Goal: Answer question/provide support

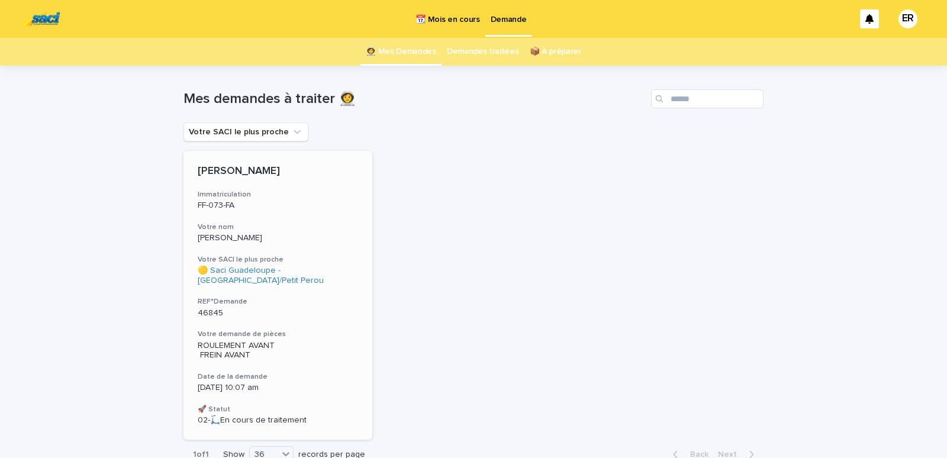
click at [266, 222] on div "[PERSON_NAME] Immatriculation FF-073-FA Votre nom [PERSON_NAME] SACI le plus pr…" at bounding box center [278, 295] width 189 height 289
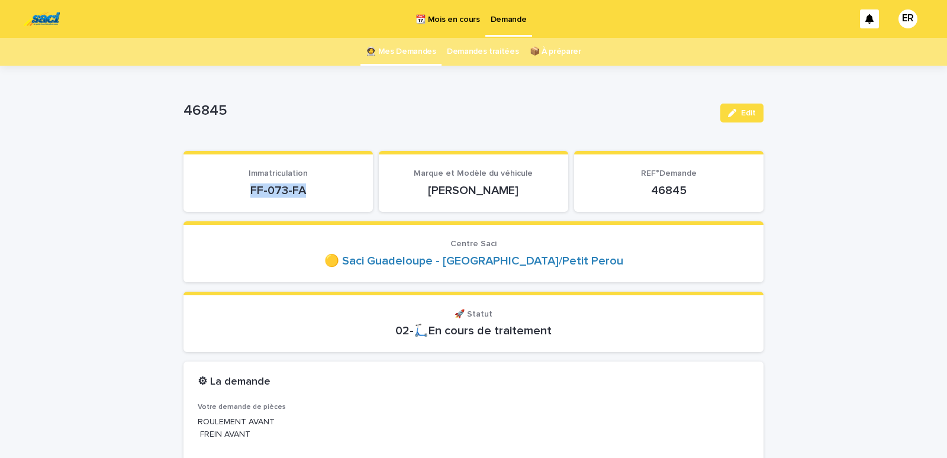
drag, startPoint x: 239, startPoint y: 188, endPoint x: 306, endPoint y: 187, distance: 66.9
click at [306, 187] on p "FF-073-FA" at bounding box center [278, 191] width 161 height 14
copy p "FF-073-FA"
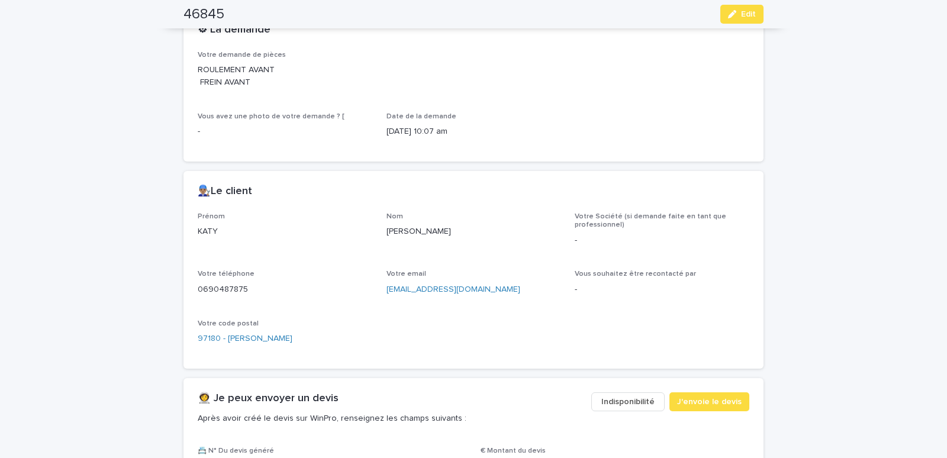
scroll to position [503, 0]
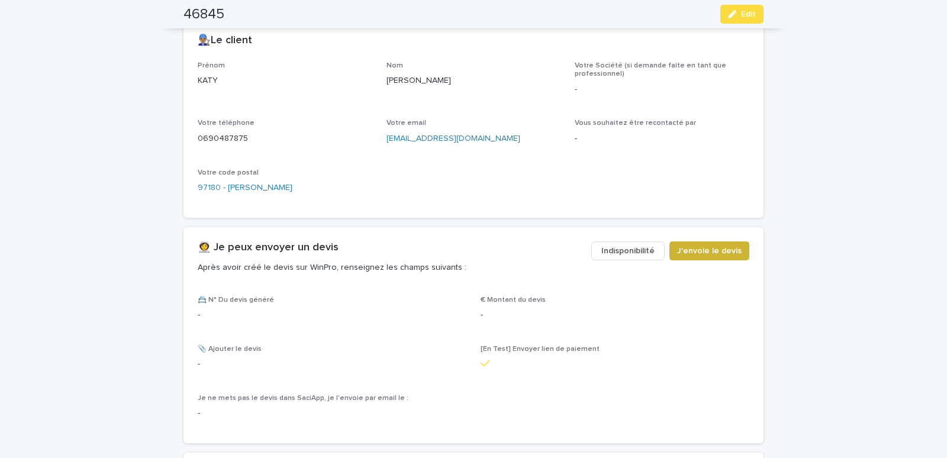
click at [696, 250] on span "J'envoie le devis" at bounding box center [709, 251] width 65 height 12
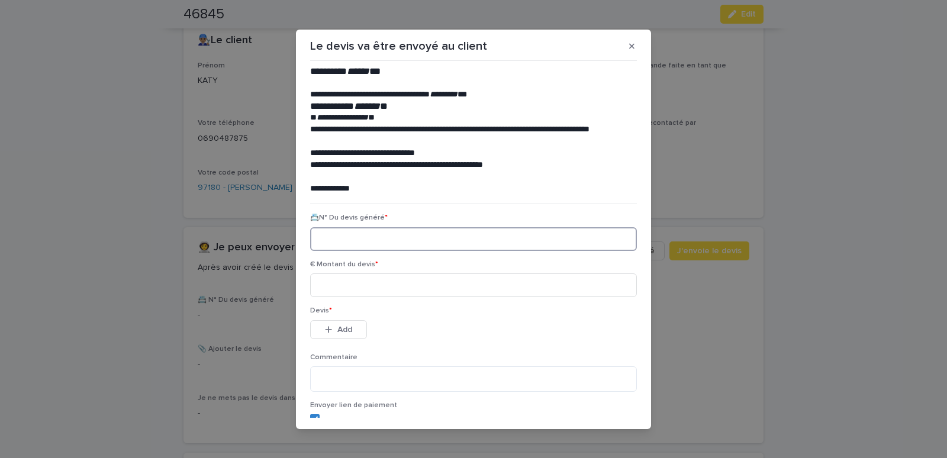
click at [351, 229] on input at bounding box center [473, 239] width 327 height 24
paste input "********"
type input "********"
click at [347, 291] on input at bounding box center [473, 286] width 327 height 24
type input "*****"
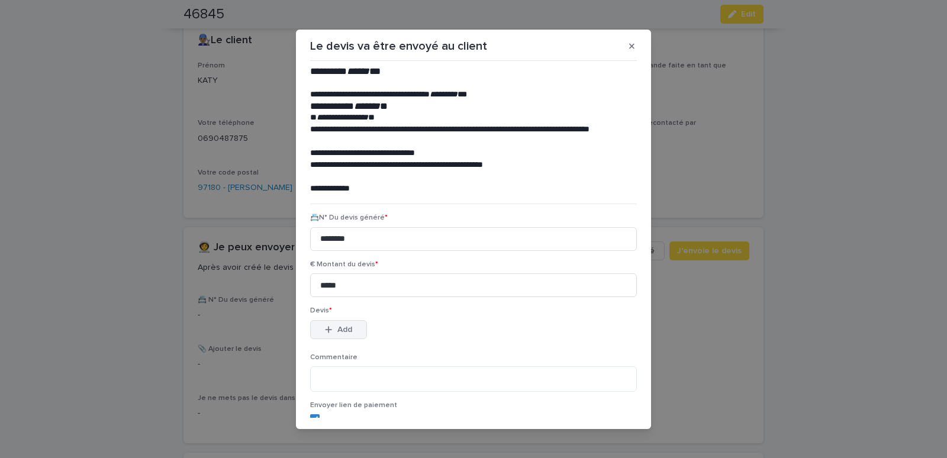
click at [338, 327] on span "Add" at bounding box center [345, 330] width 15 height 8
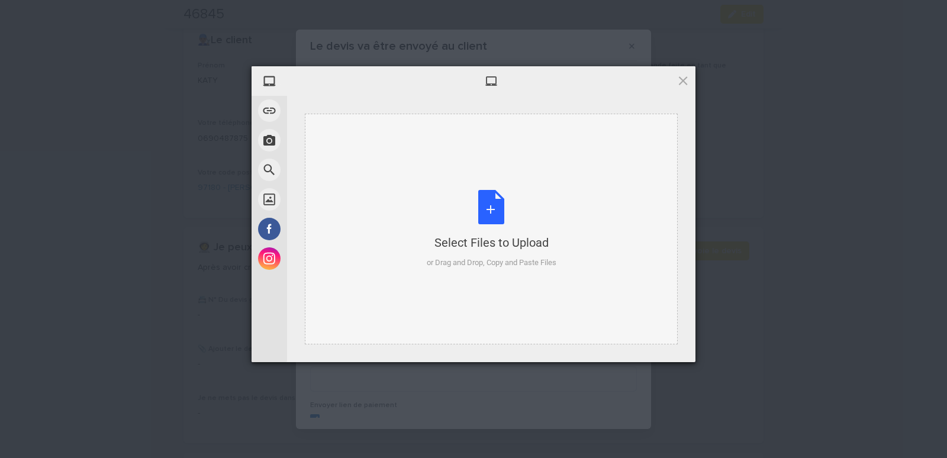
click at [391, 153] on div "Select Files to Upload or Drag and Drop, Copy and Paste Files" at bounding box center [491, 229] width 373 height 231
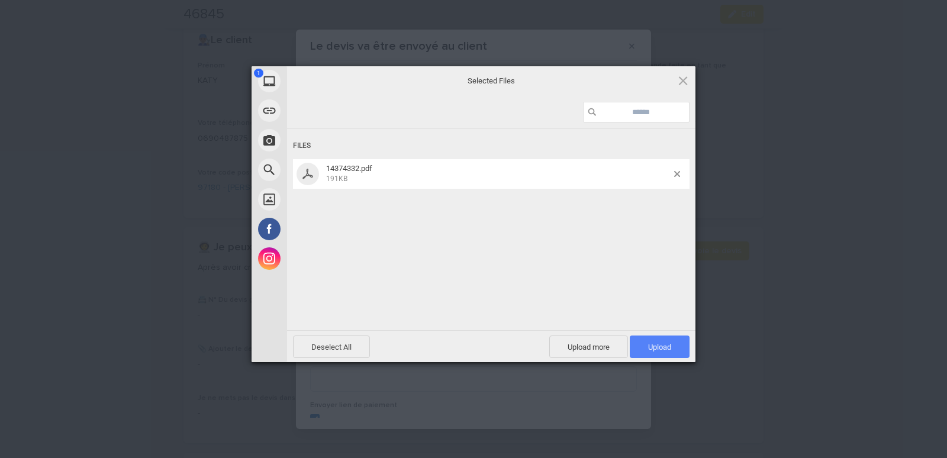
click at [644, 340] on span "Upload 1" at bounding box center [660, 347] width 60 height 23
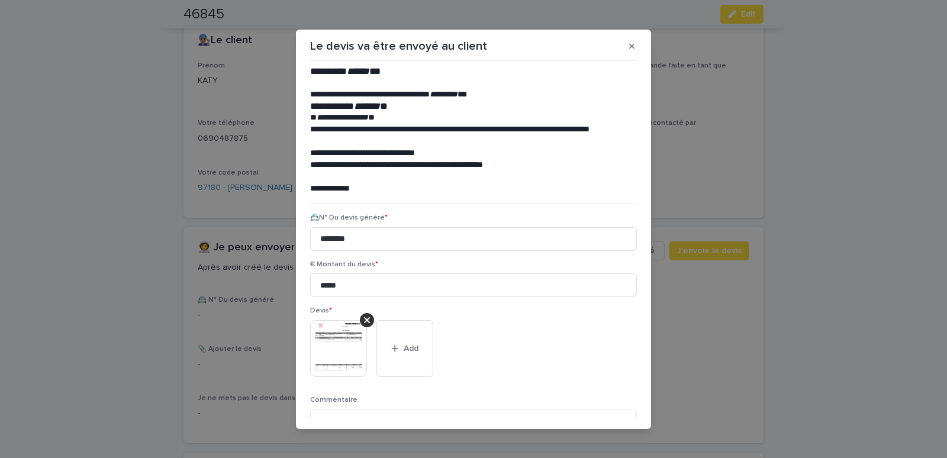
scroll to position [97, 0]
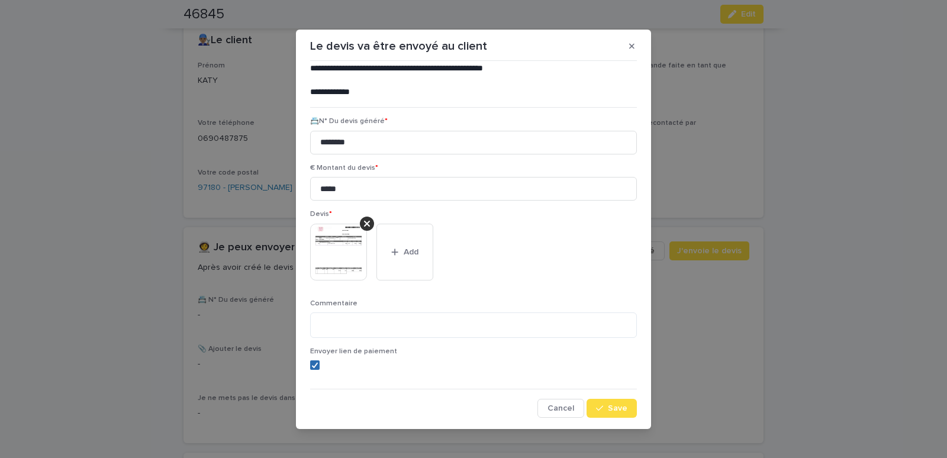
click at [311, 363] on icon at bounding box center [314, 365] width 7 height 6
click at [620, 401] on button "Save" at bounding box center [612, 408] width 50 height 19
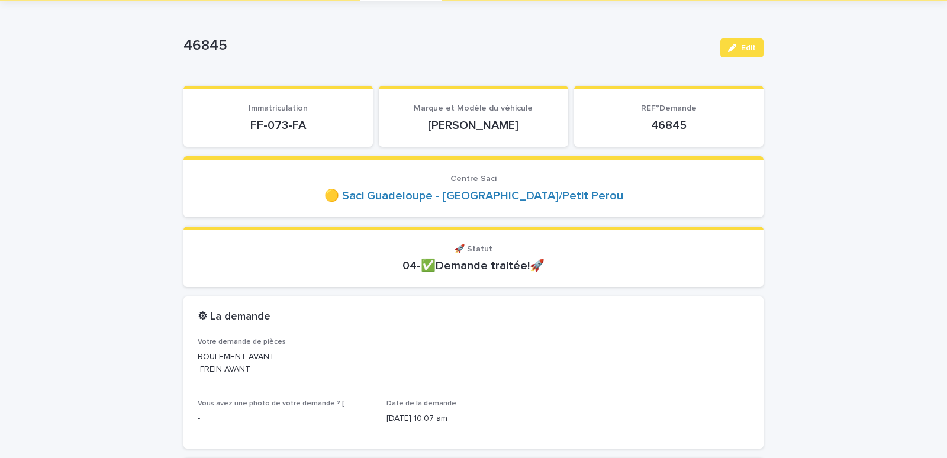
scroll to position [0, 0]
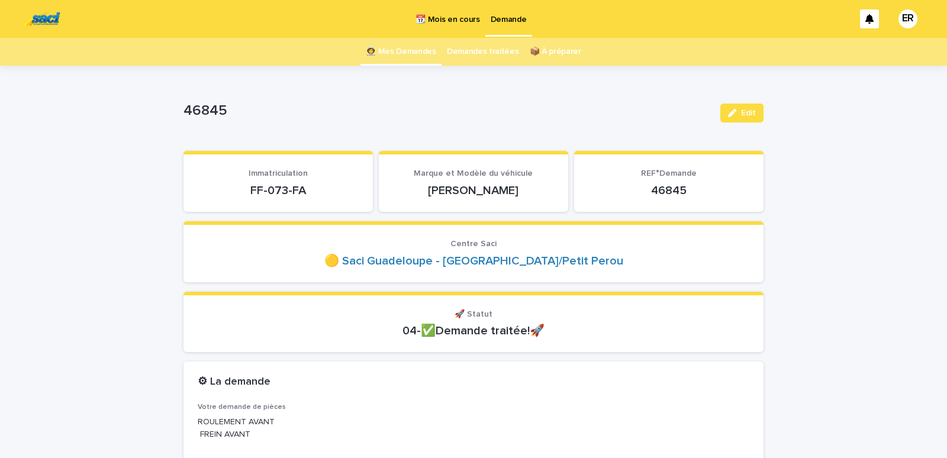
click at [399, 52] on link "👩‍🚀 Mes Demandes" at bounding box center [401, 52] width 70 height 28
